Goal: Task Accomplishment & Management: Use online tool/utility

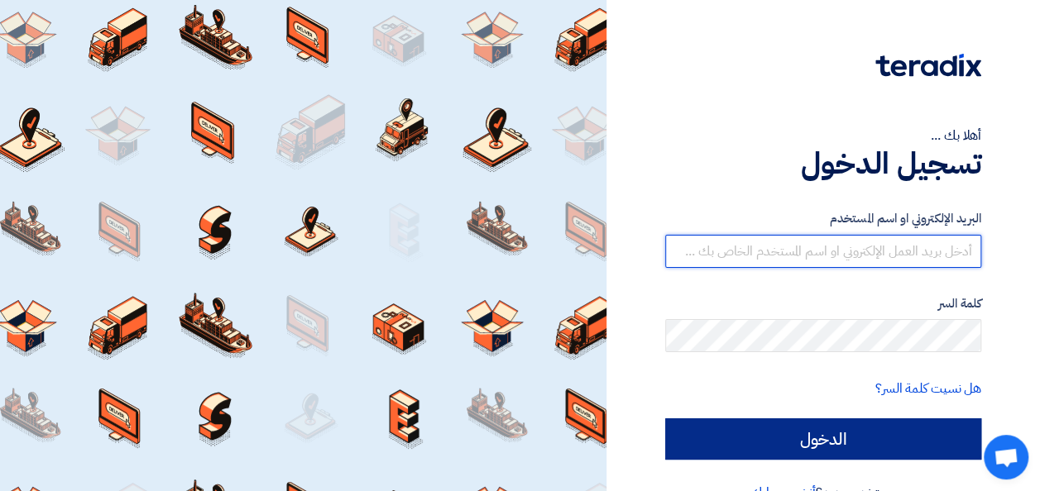
type input "[PERSON_NAME][EMAIL_ADDRESS][DOMAIN_NAME]"
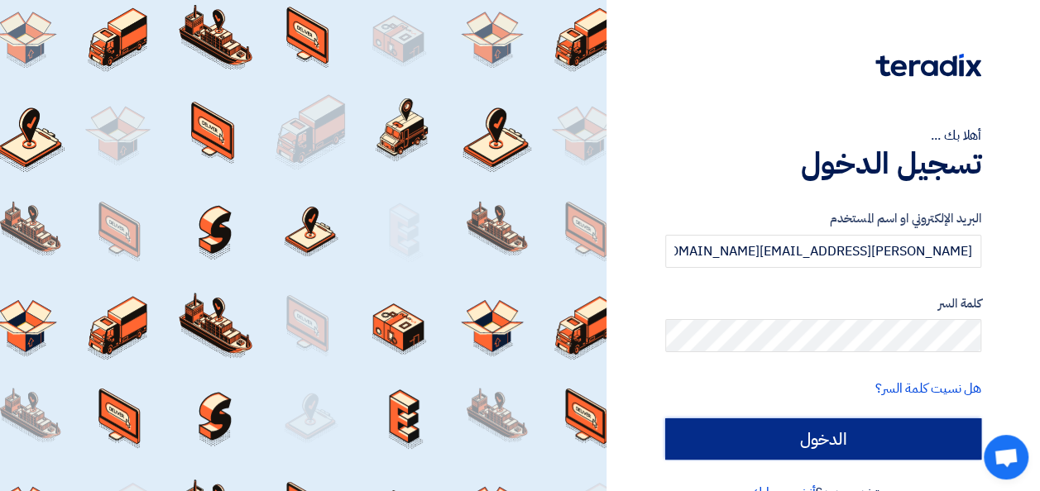
click at [805, 445] on input "الدخول" at bounding box center [823, 439] width 316 height 41
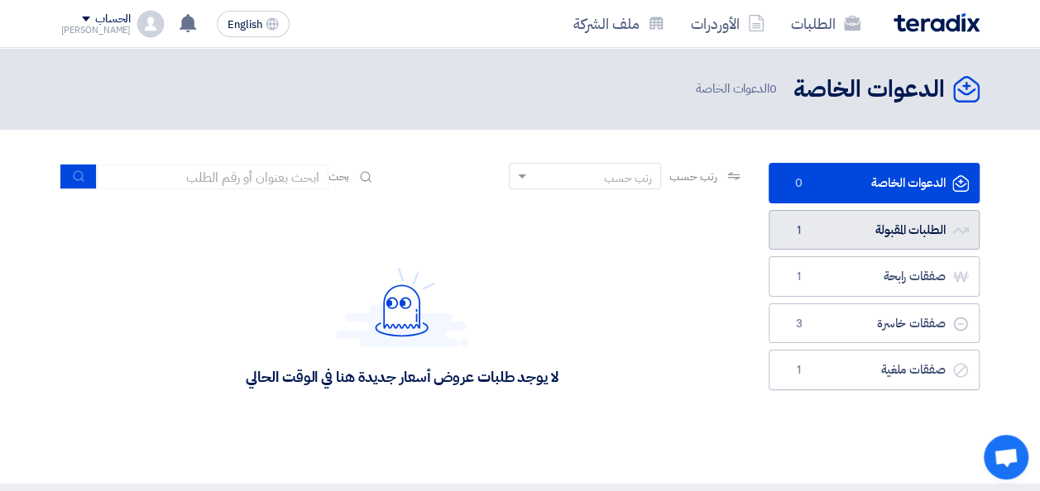
click at [892, 233] on link "الطلبات المقبولة الطلبات المقبولة 1" at bounding box center [874, 230] width 211 height 41
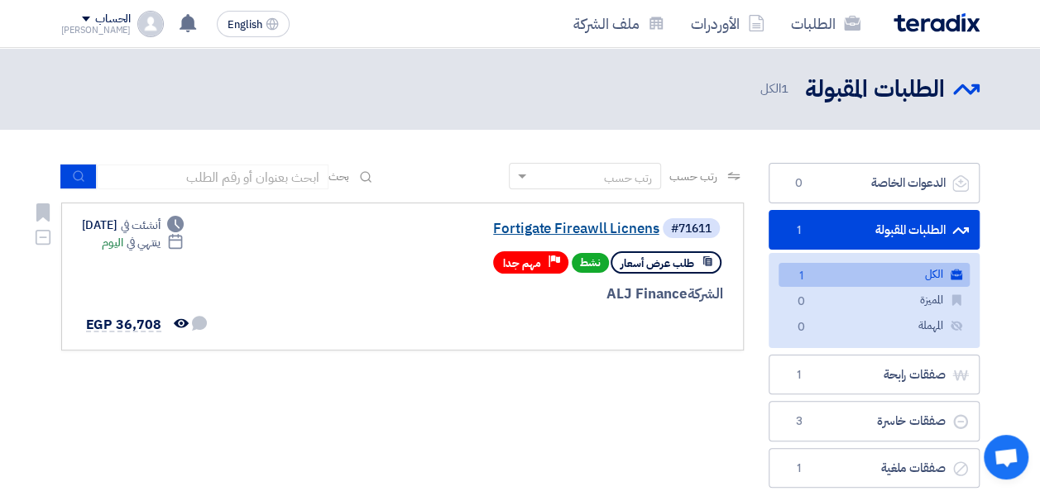
click at [516, 233] on link "Fortigate Fireawll Licnens" at bounding box center [493, 229] width 331 height 15
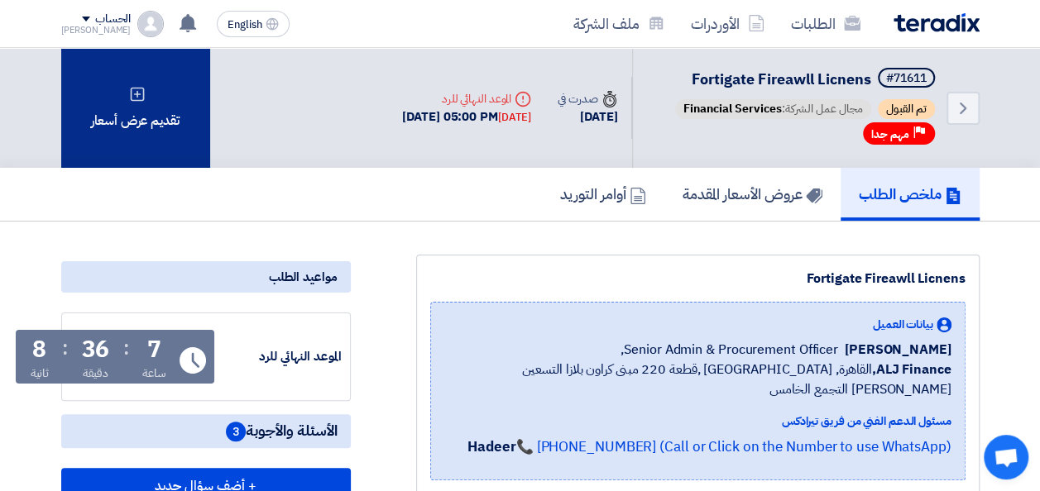
click at [147, 113] on div "تقديم عرض أسعار" at bounding box center [135, 108] width 149 height 120
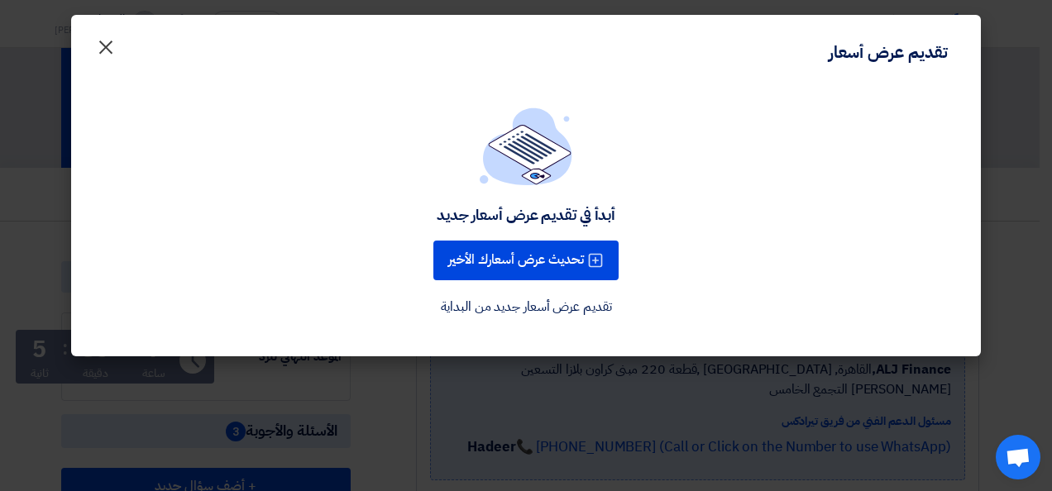
click at [106, 52] on span "×" at bounding box center [106, 47] width 20 height 50
